Goal: Navigation & Orientation: Find specific page/section

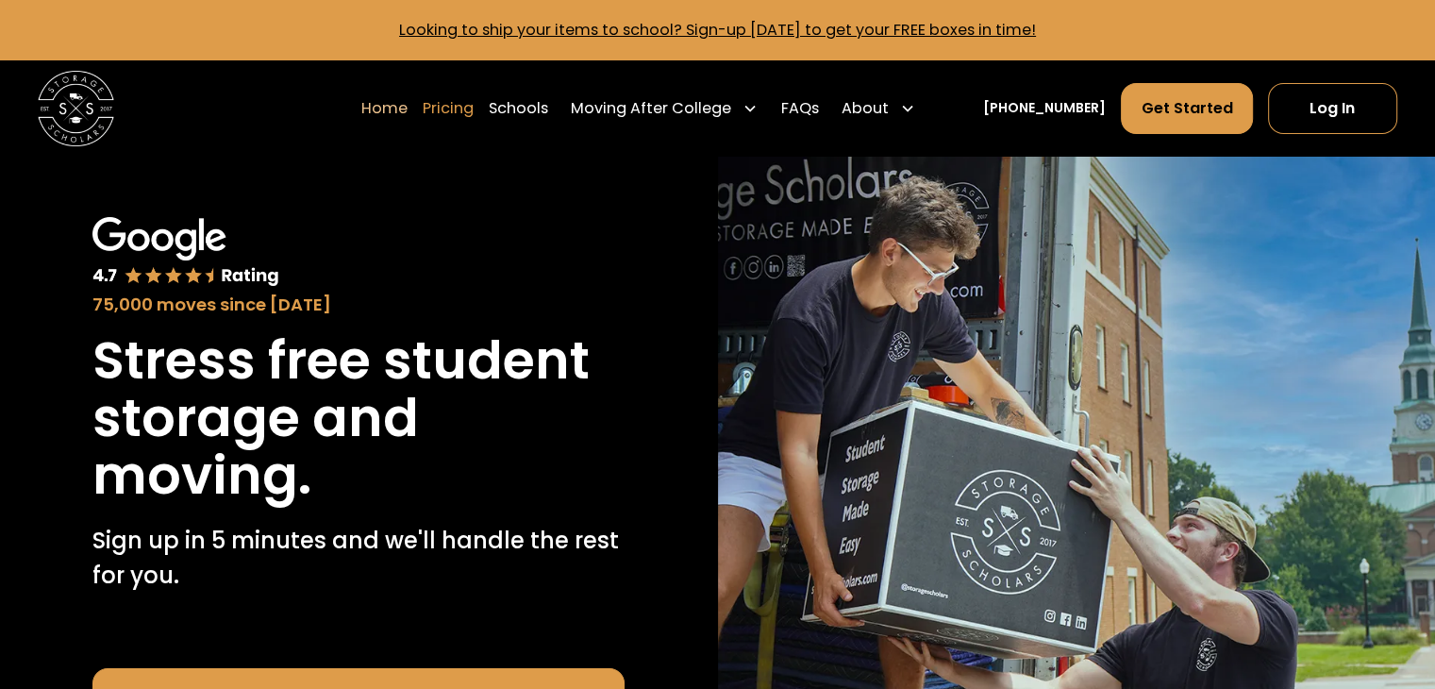
click at [474, 102] on link "Pricing" at bounding box center [448, 108] width 51 height 53
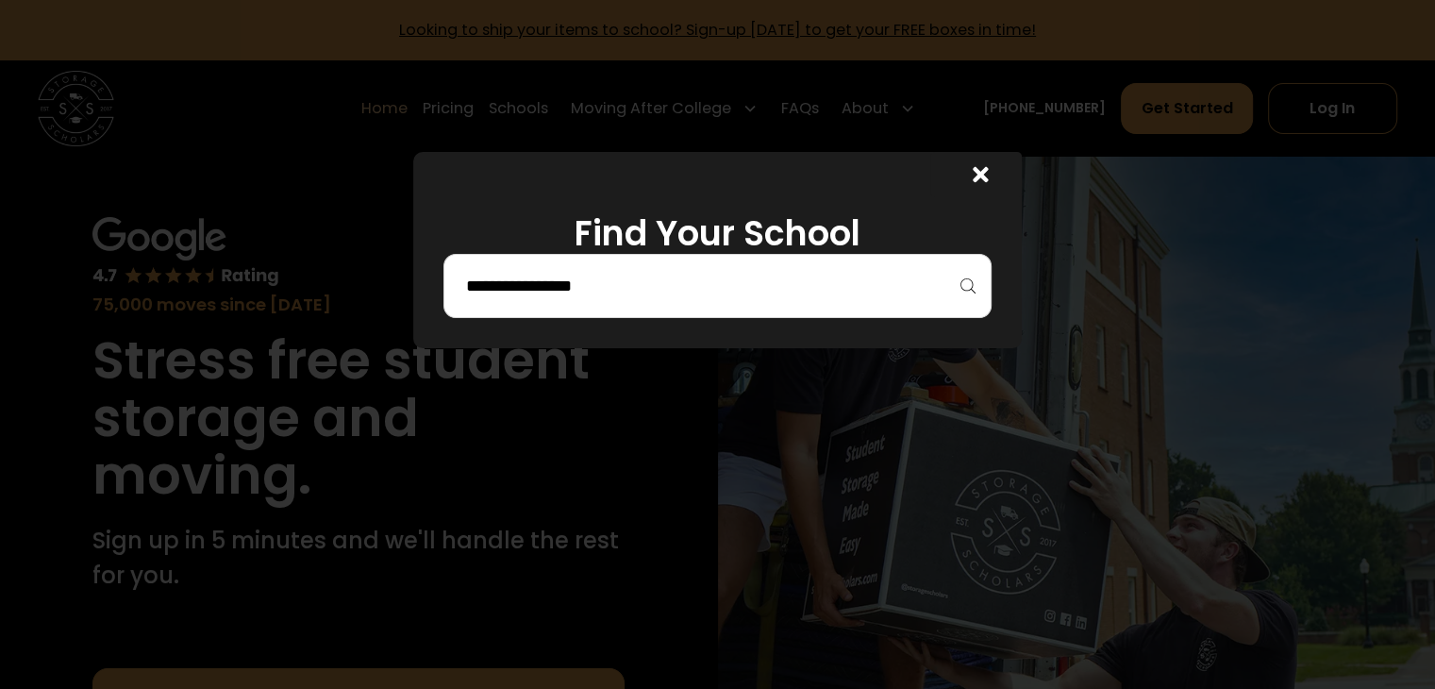
click at [988, 174] on icon at bounding box center [980, 174] width 15 height 15
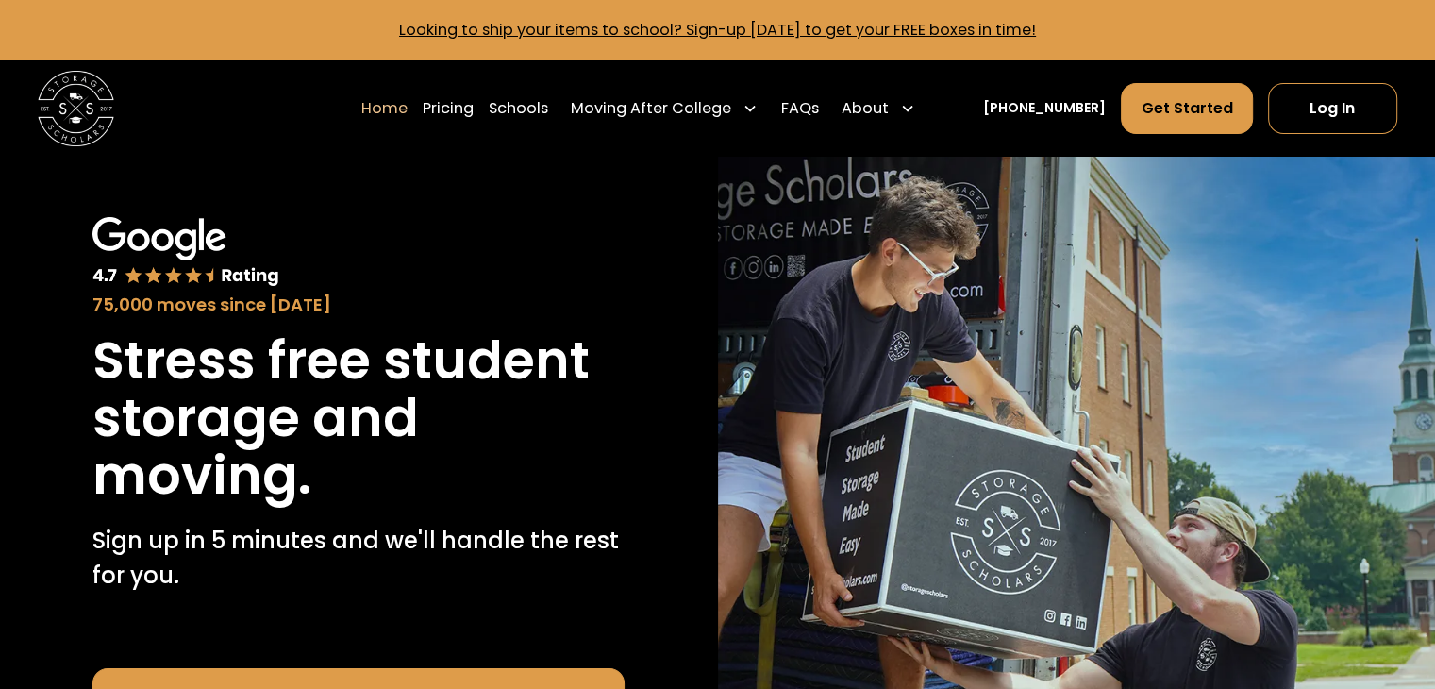
click at [762, 116] on div "Moving After College" at bounding box center [664, 108] width 202 height 53
click at [648, 114] on div "Moving After College" at bounding box center [651, 108] width 160 height 23
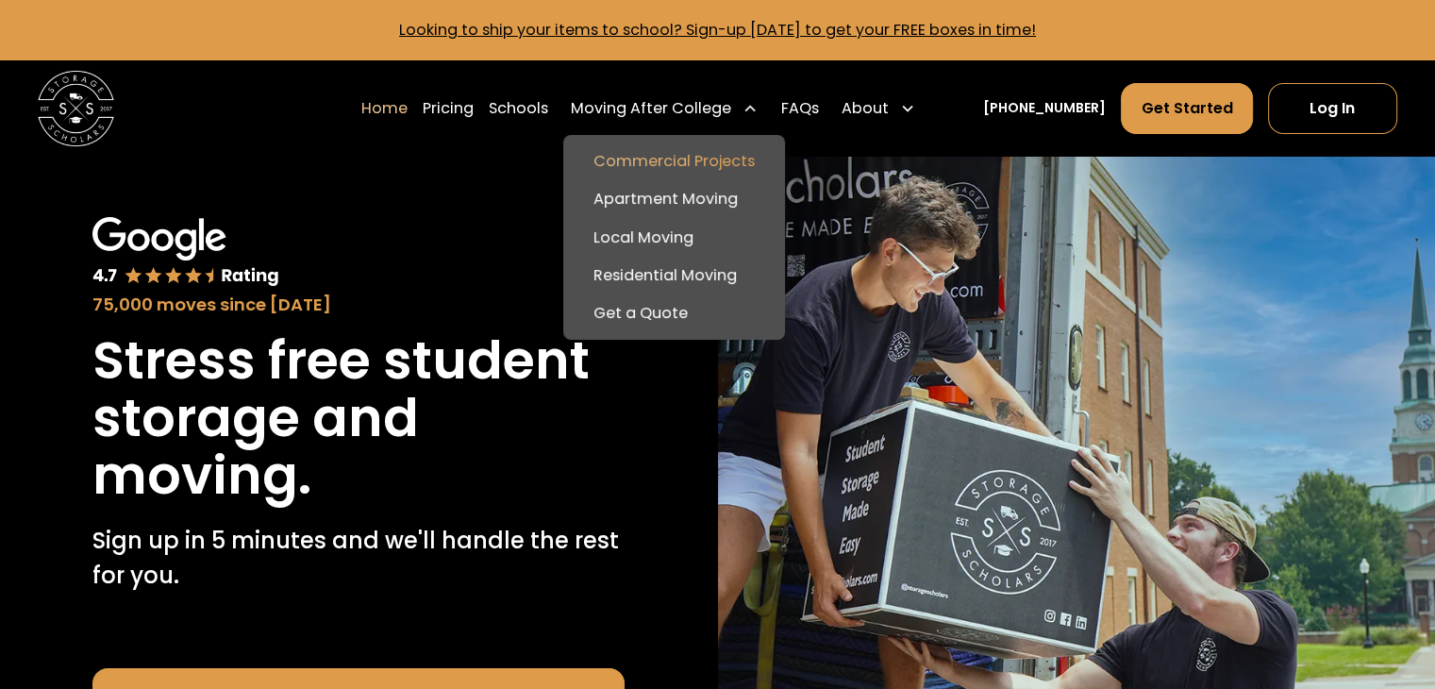
click at [637, 170] on link "Commercial Projects" at bounding box center [674, 161] width 207 height 38
